Goal: Task Accomplishment & Management: Complete application form

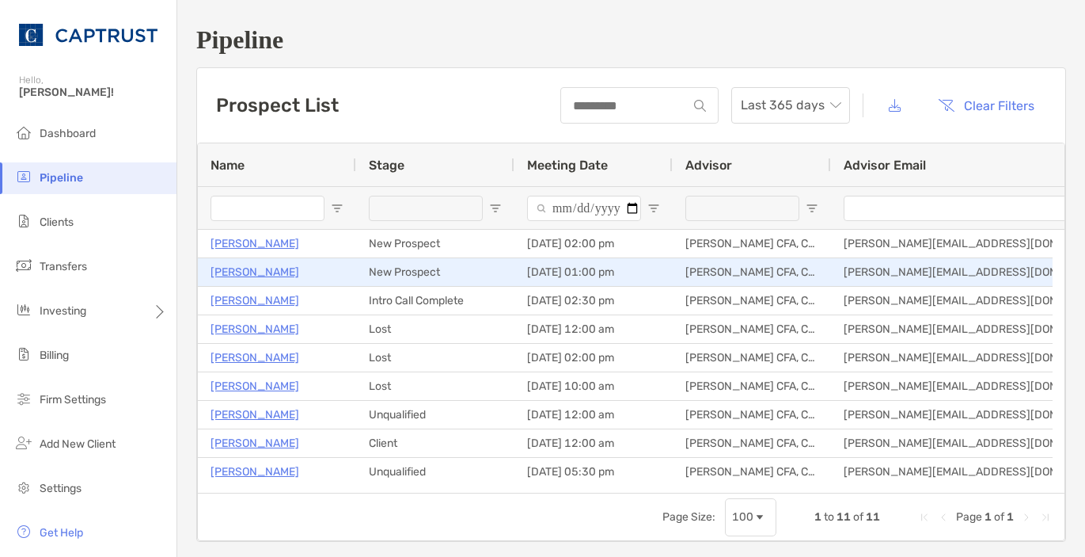
click at [259, 274] on p "[PERSON_NAME]" at bounding box center [255, 272] width 89 height 20
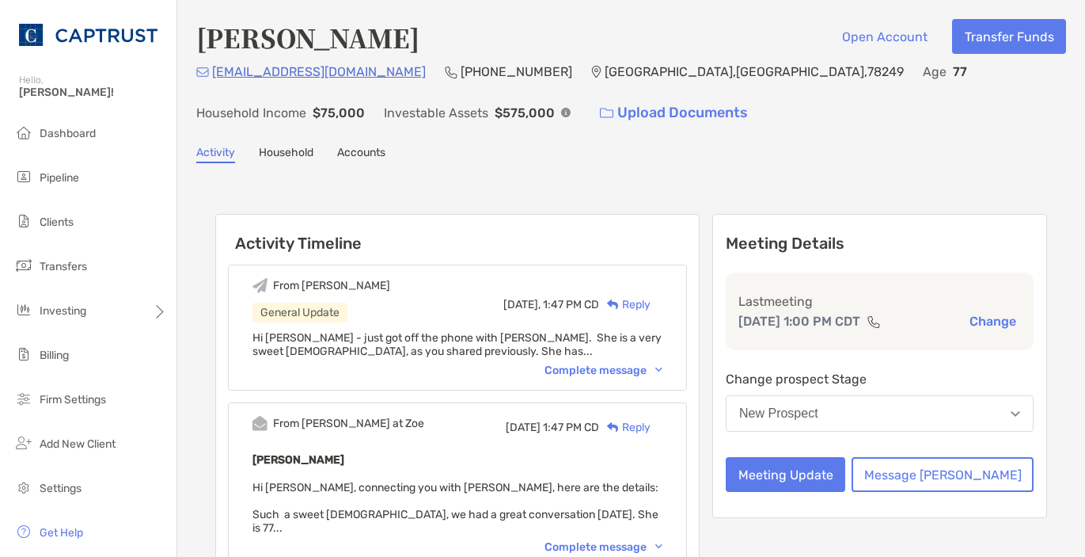
click at [644, 367] on div "Complete message" at bounding box center [604, 369] width 118 height 13
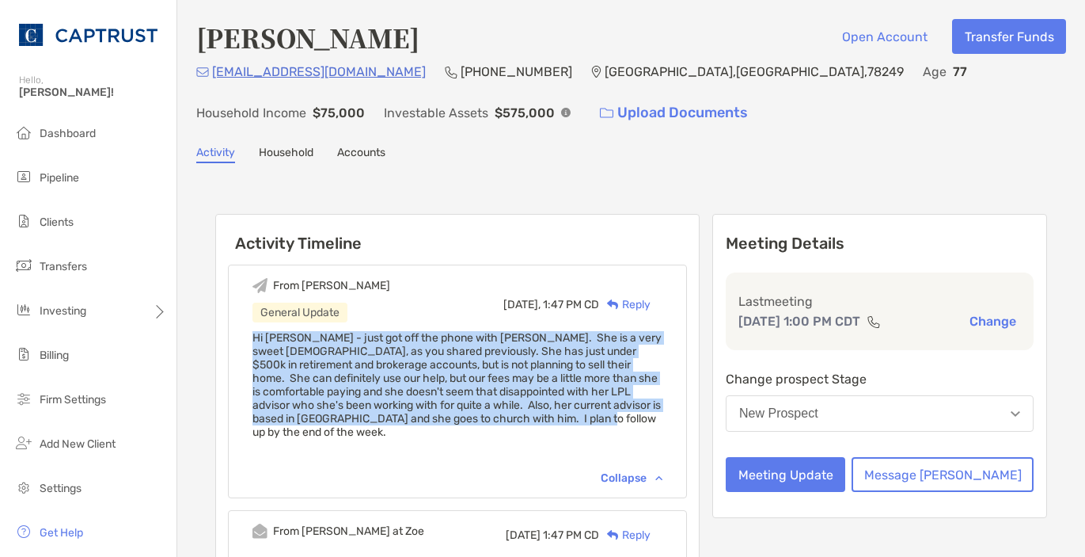
drag, startPoint x: 591, startPoint y: 420, endPoint x: 269, endPoint y: 339, distance: 332.4
click at [269, 339] on div "From Justin General Update Yesterday, 1:47 PM CD Reply Hi Paul - just got off t…" at bounding box center [457, 381] width 459 height 234
copy span "Hi Paul - just got off the phone with Linda. She is a very sweet lady, as you s…"
click at [846, 474] on button "Meeting Update" at bounding box center [786, 474] width 120 height 35
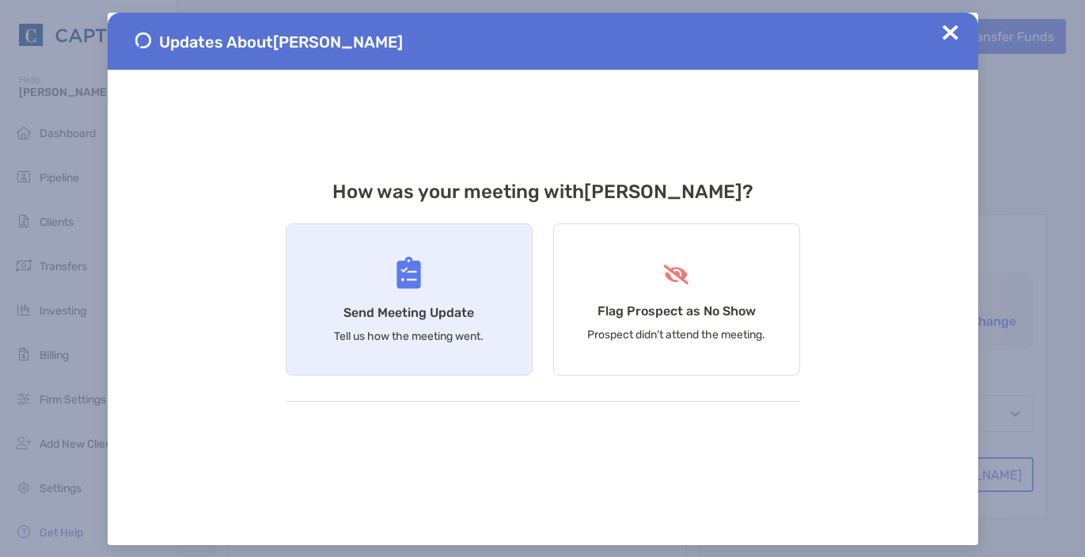
click at [447, 301] on div "Send Meeting Update Tell us how the meeting went." at bounding box center [409, 299] width 247 height 152
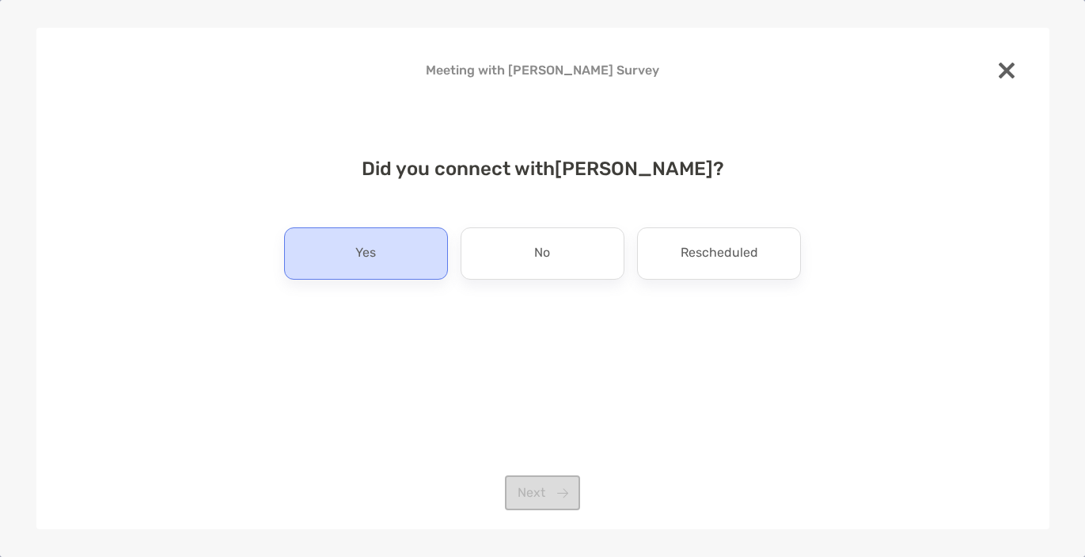
click at [417, 261] on div "Yes" at bounding box center [366, 253] width 164 height 52
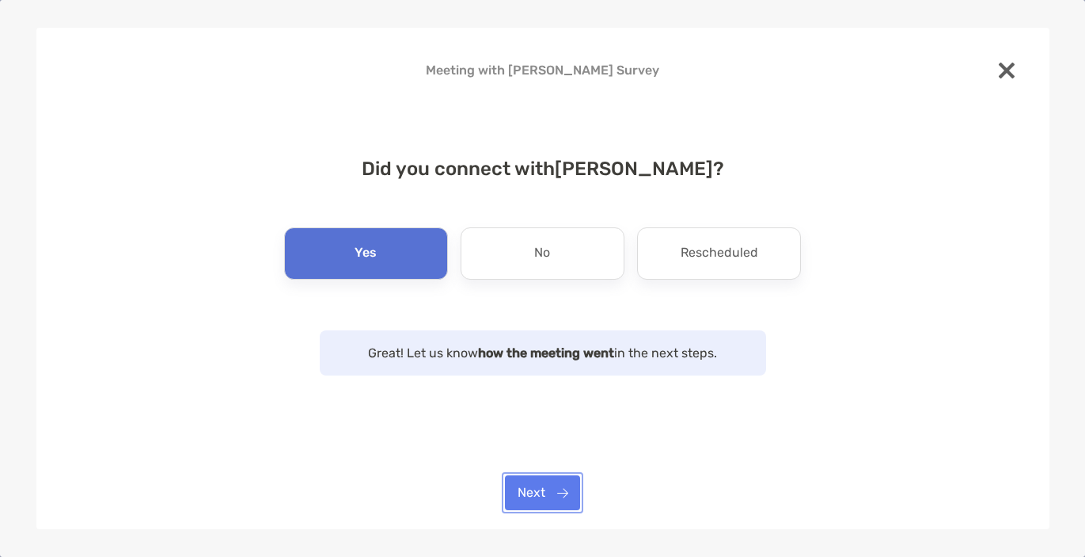
click at [551, 492] on button "Next" at bounding box center [542, 492] width 75 height 35
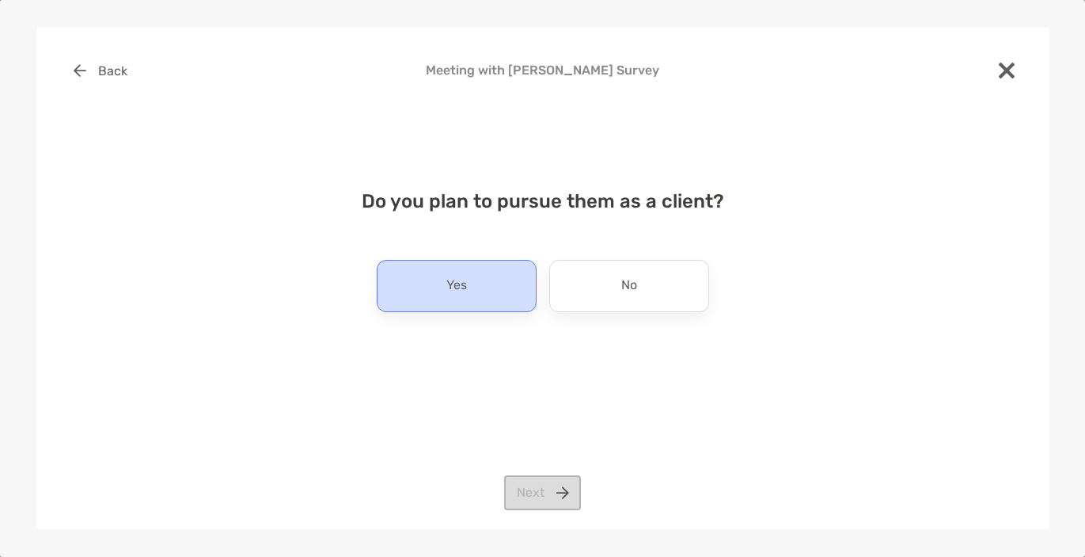
click at [515, 302] on div "Yes" at bounding box center [457, 286] width 160 height 52
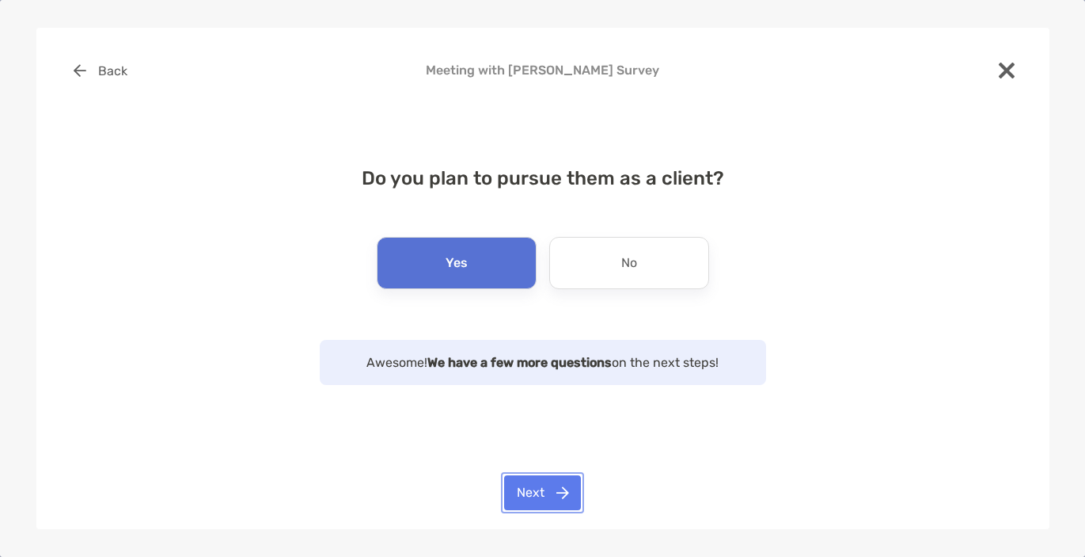
click at [542, 490] on button "Next" at bounding box center [542, 492] width 77 height 35
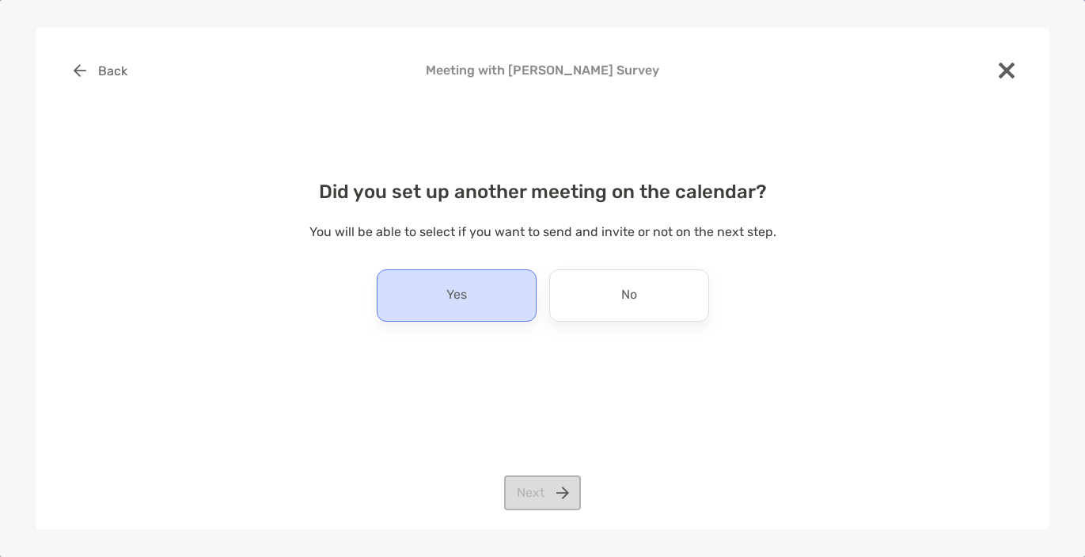
click at [461, 301] on p "Yes" at bounding box center [457, 295] width 21 height 25
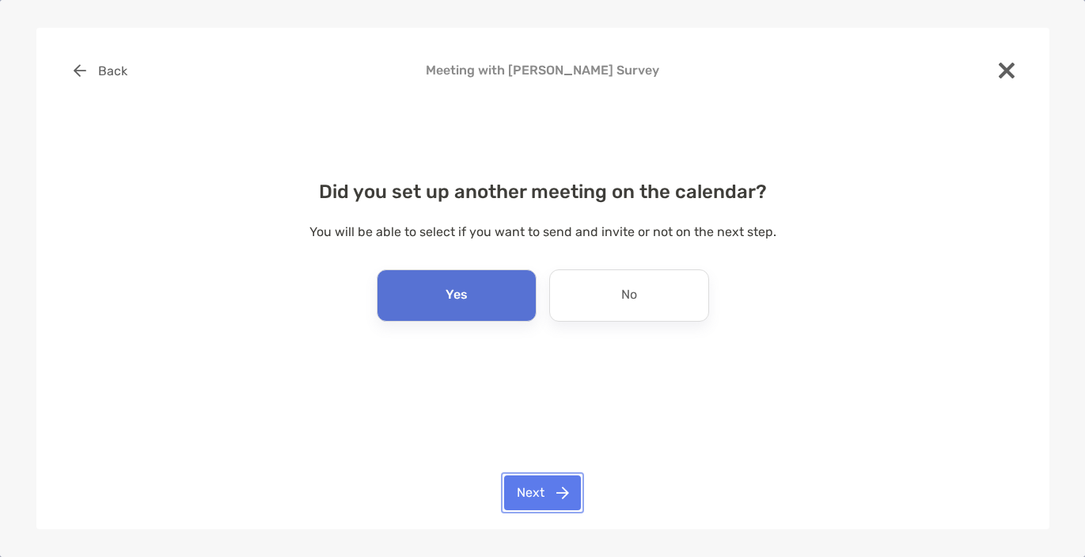
click at [529, 481] on button "Next" at bounding box center [542, 492] width 77 height 35
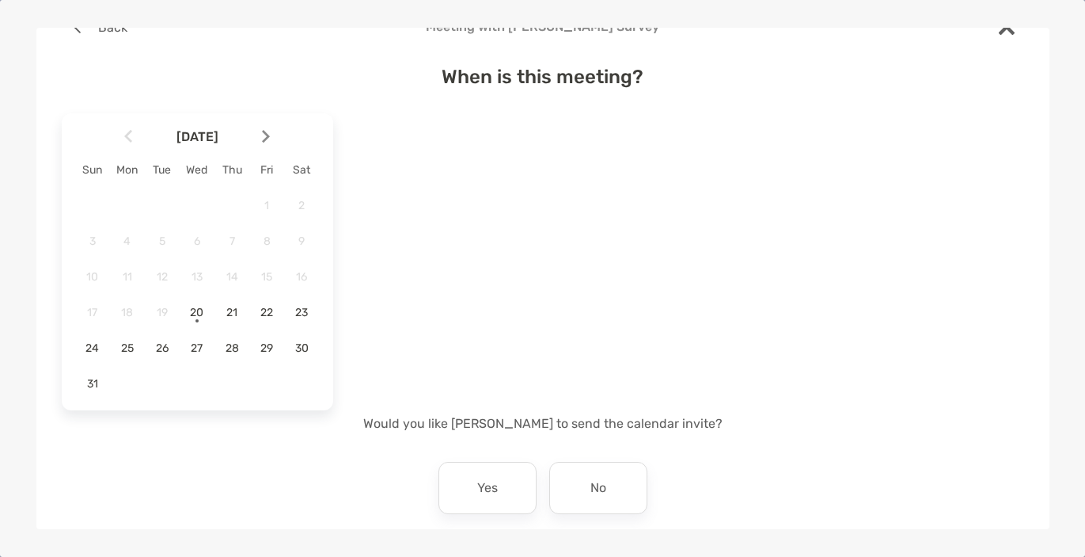
scroll to position [79, 0]
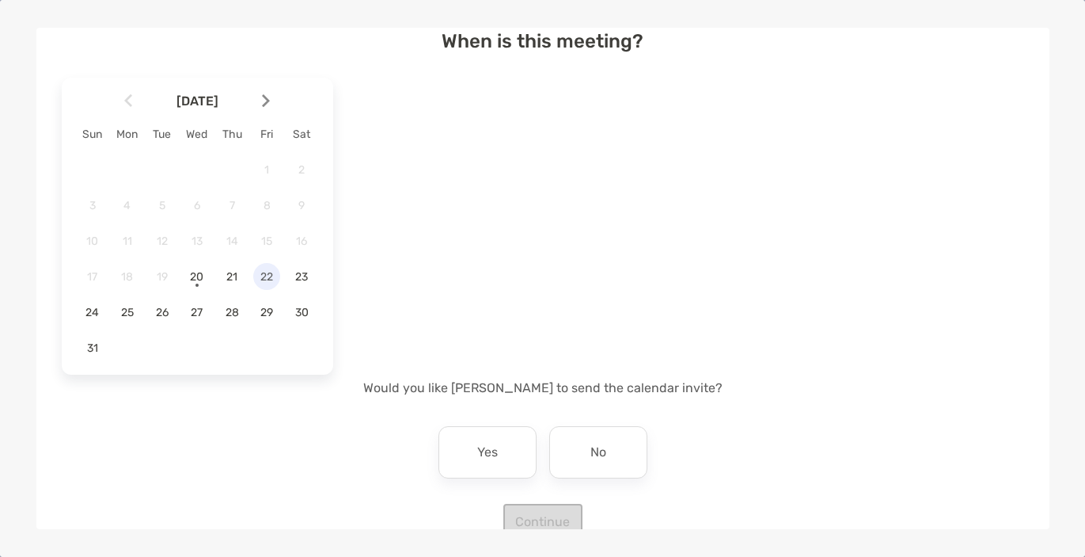
click at [264, 281] on span "22" at bounding box center [266, 276] width 27 height 13
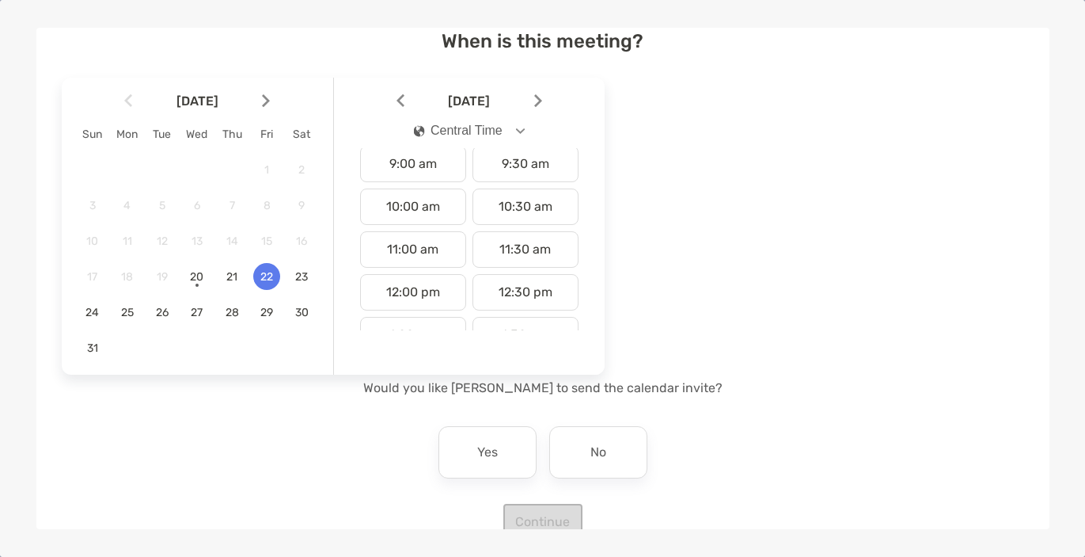
scroll to position [475, 0]
click at [413, 252] on div "1:00 pm" at bounding box center [413, 247] width 106 height 36
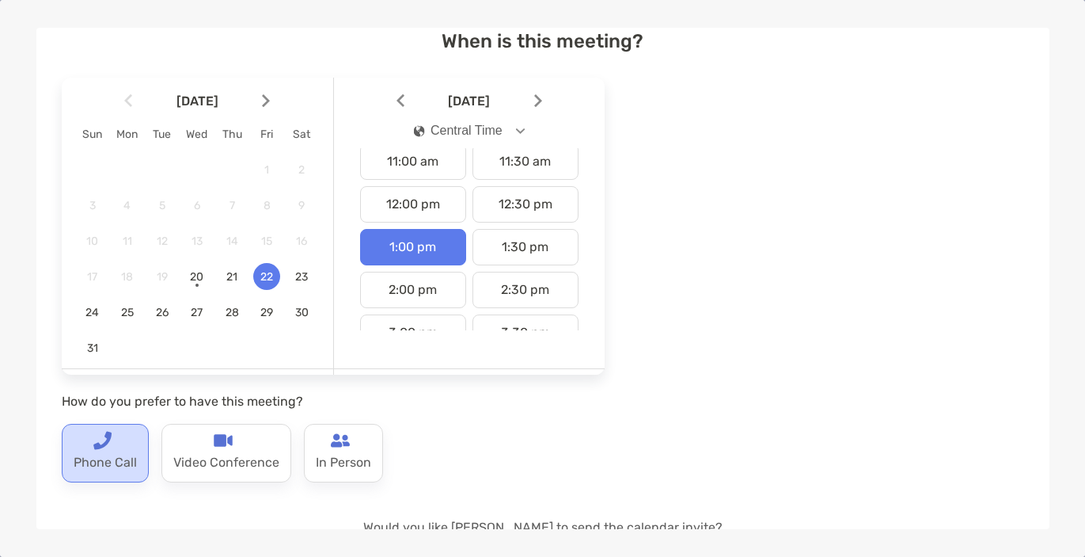
click at [124, 473] on p "Phone Call" at bounding box center [105, 462] width 63 height 25
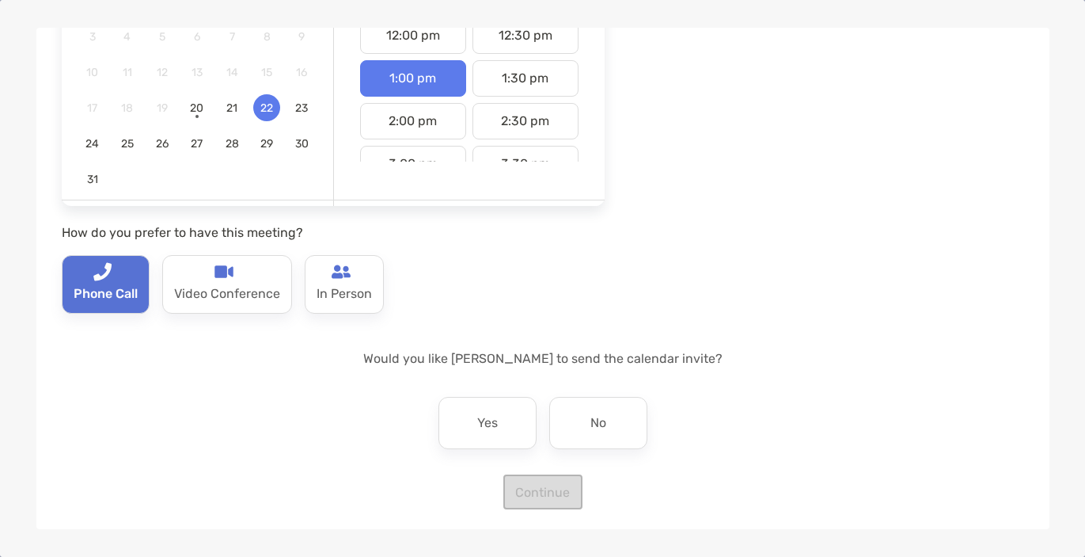
scroll to position [253, 0]
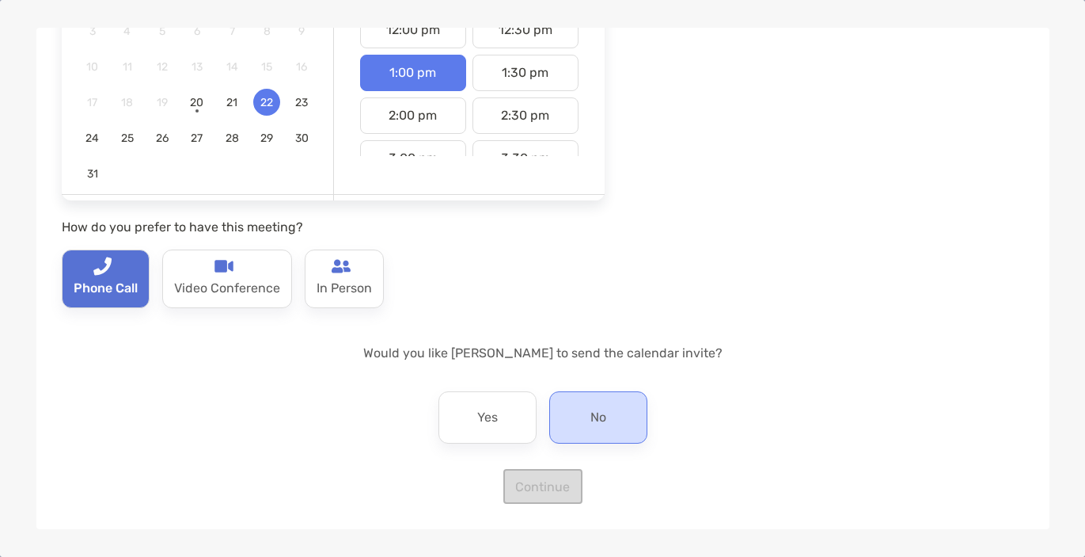
click at [598, 411] on p "No" at bounding box center [599, 417] width 16 height 25
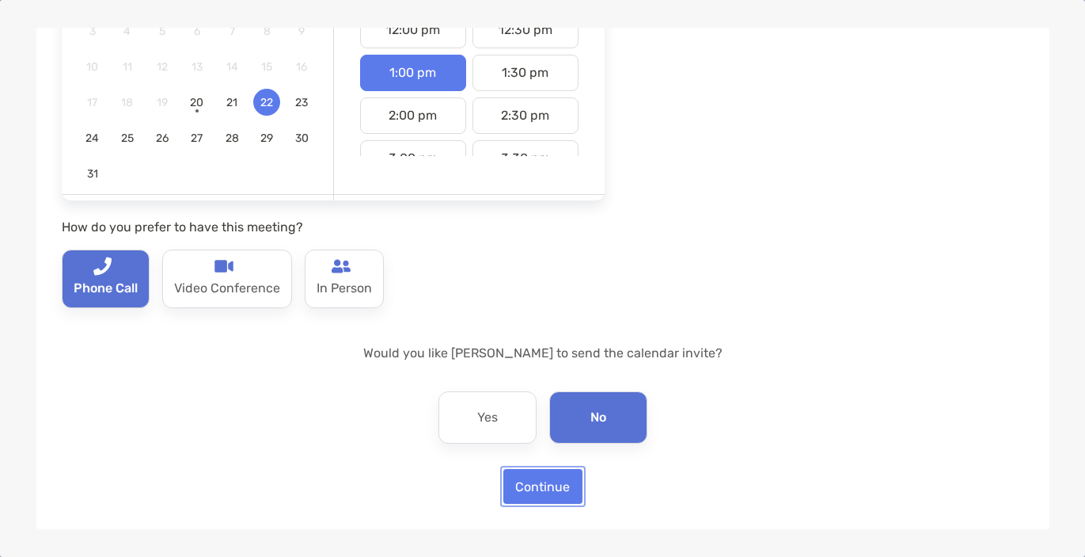
click at [560, 481] on button "Continue" at bounding box center [543, 486] width 79 height 35
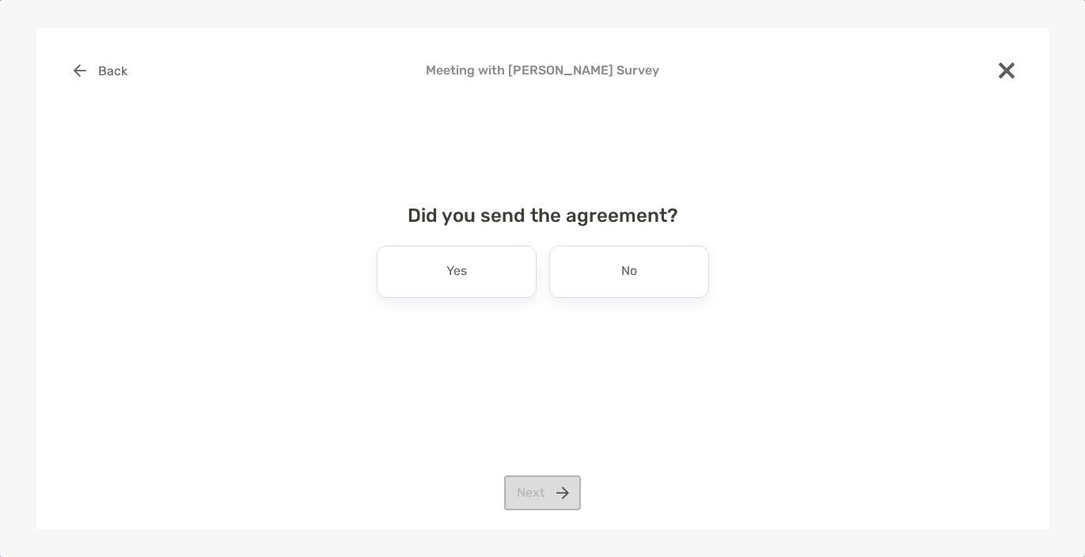
scroll to position [0, 0]
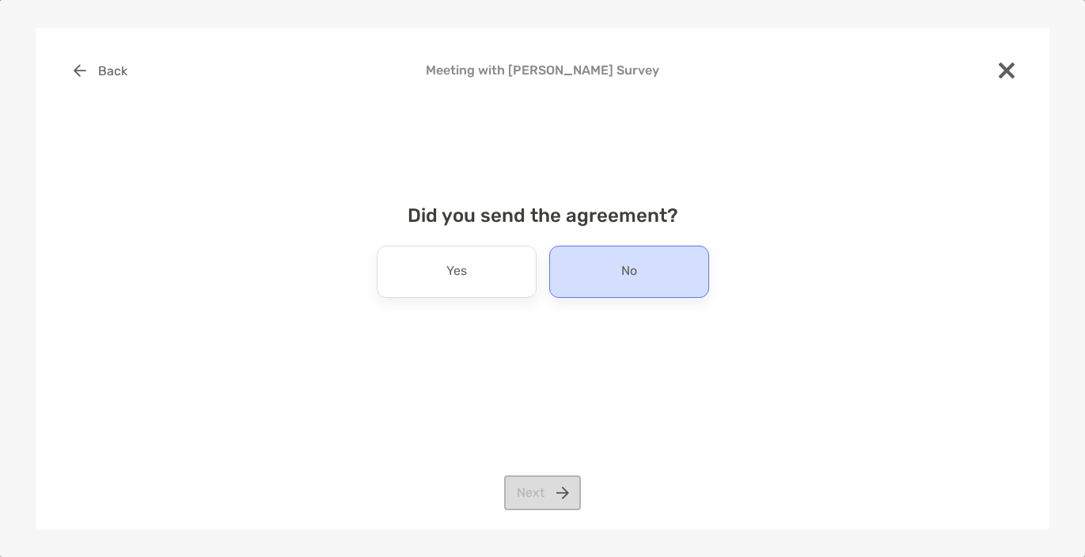
click at [597, 272] on div "No" at bounding box center [629, 271] width 160 height 52
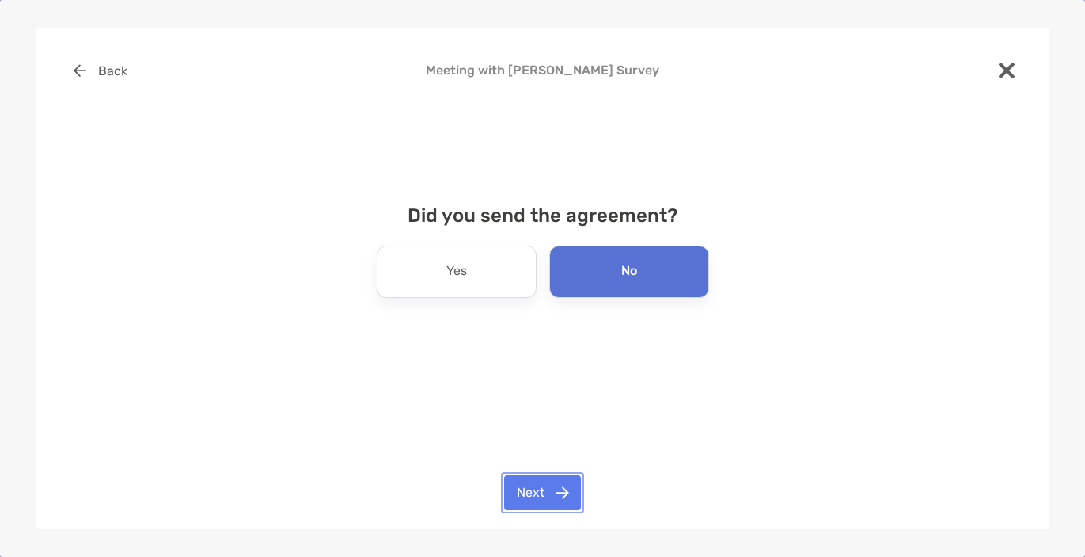
click at [534, 483] on button "Next" at bounding box center [542, 492] width 77 height 35
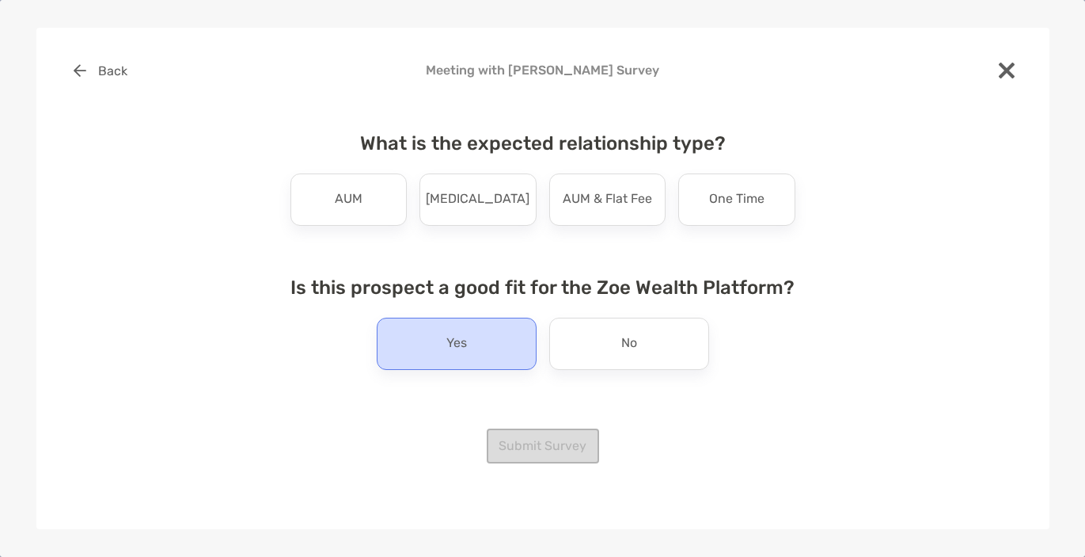
click at [477, 342] on div "Yes" at bounding box center [457, 343] width 160 height 52
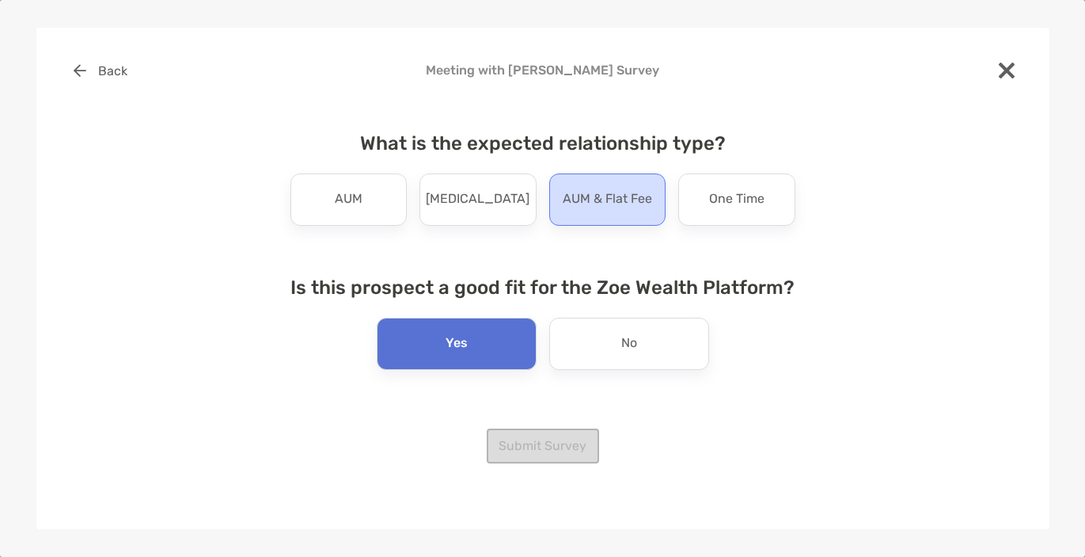
click at [594, 192] on p "AUM & Flat Fee" at bounding box center [607, 199] width 89 height 25
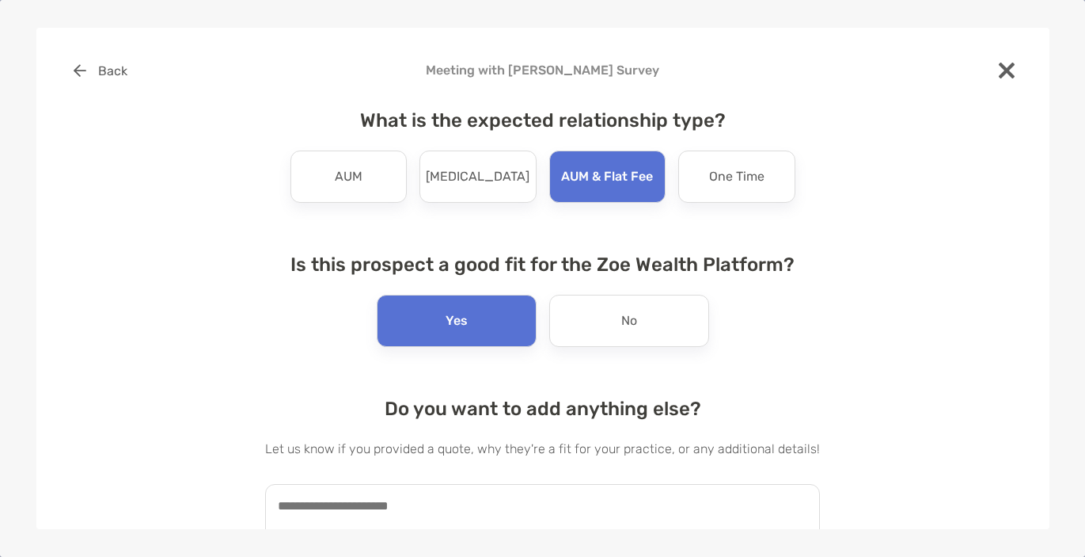
click at [511, 504] on textarea at bounding box center [542, 521] width 555 height 74
paste textarea "**********"
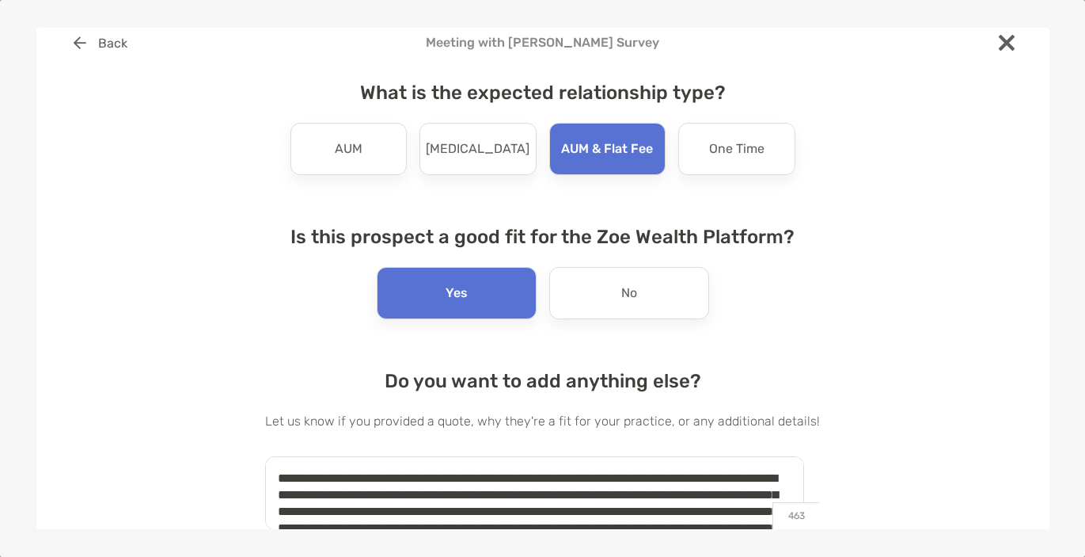
drag, startPoint x: 527, startPoint y: 476, endPoint x: 228, endPoint y: 472, distance: 299.3
click at [228, 472] on div "**********" at bounding box center [543, 280] width 963 height 511
drag, startPoint x: 341, startPoint y: 494, endPoint x: 275, endPoint y: 467, distance: 71.7
click at [275, 467] on textarea "**********" at bounding box center [534, 493] width 539 height 74
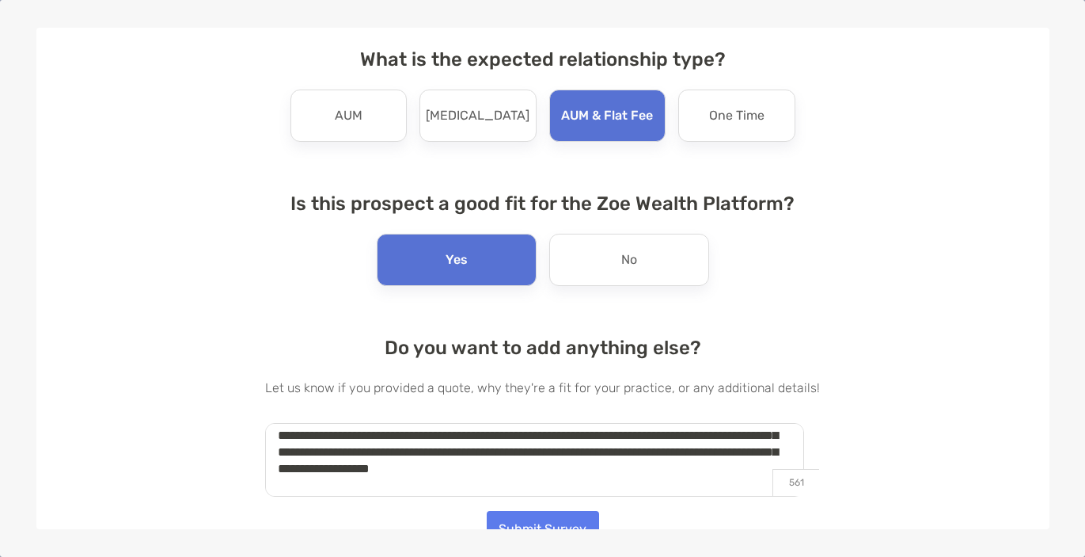
scroll to position [78, 0]
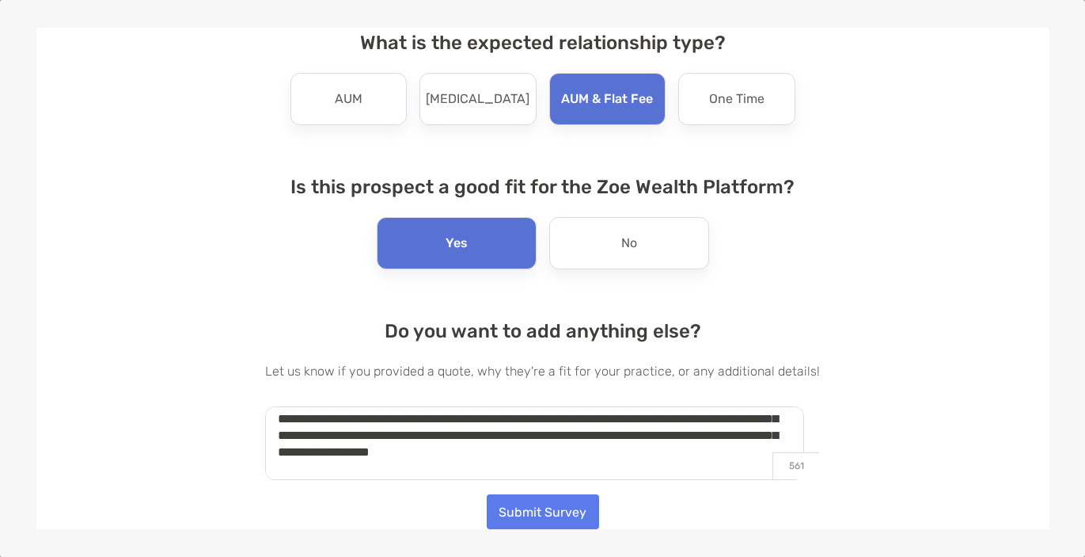
type textarea "**********"
click at [532, 506] on button "Submit Survey" at bounding box center [543, 511] width 112 height 35
